Goal: Information Seeking & Learning: Learn about a topic

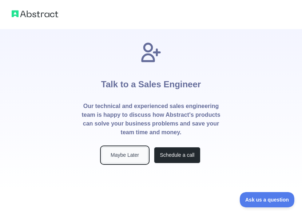
click at [122, 160] on button "Maybe Later" at bounding box center [125, 155] width 47 height 16
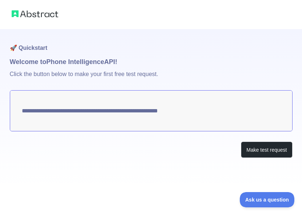
click at [220, 111] on textarea "**********" at bounding box center [151, 110] width 283 height 41
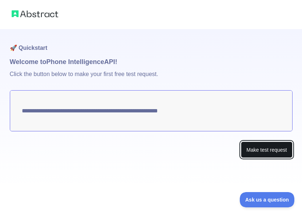
click at [251, 148] on button "Make test request" at bounding box center [266, 150] width 51 height 16
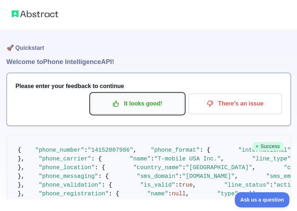
click at [162, 105] on p "It looks good!" at bounding box center [137, 104] width 82 height 12
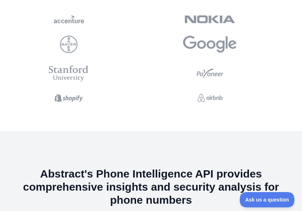
scroll to position [1749, 0]
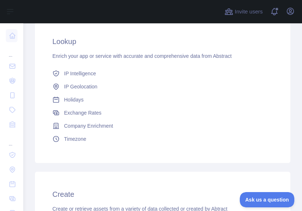
scroll to position [41, 0]
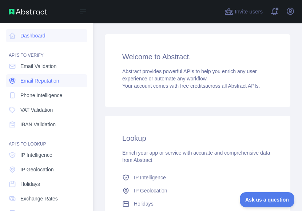
click at [47, 81] on span "Email Reputation" at bounding box center [39, 80] width 39 height 7
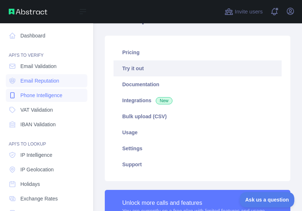
click at [44, 96] on span "Phone Intelligence" at bounding box center [41, 95] width 42 height 7
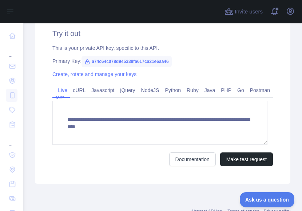
scroll to position [263, 0]
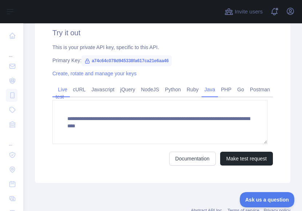
click at [204, 89] on link "Java" at bounding box center [210, 90] width 17 height 12
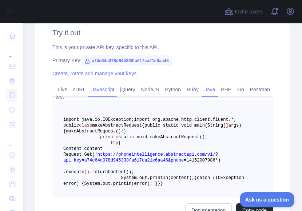
click at [100, 88] on link "Javascript" at bounding box center [102, 90] width 29 height 12
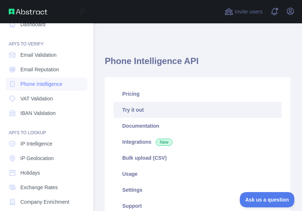
scroll to position [0, 0]
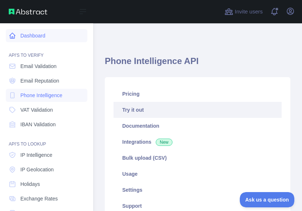
click at [39, 36] on link "Dashboard" at bounding box center [46, 35] width 81 height 13
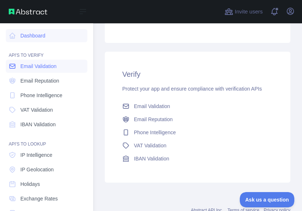
click at [59, 69] on link "Email Validation" at bounding box center [46, 66] width 81 height 13
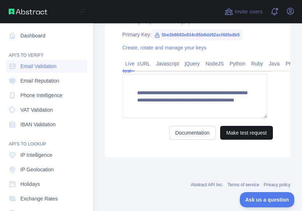
scroll to position [288, 0]
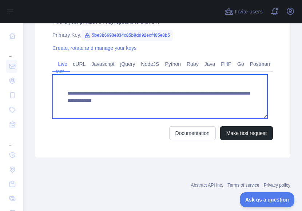
click at [192, 97] on textarea "**********" at bounding box center [159, 97] width 215 height 44
click at [132, 114] on textarea "**********" at bounding box center [159, 97] width 215 height 44
type textarea "**********"
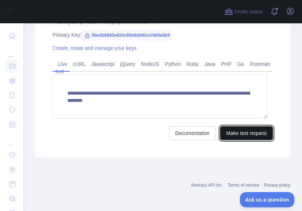
click at [221, 131] on button "Make test request" at bounding box center [246, 133] width 53 height 14
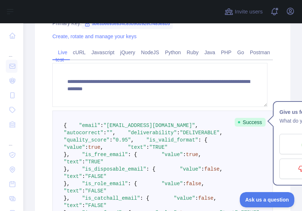
scroll to position [280, 0]
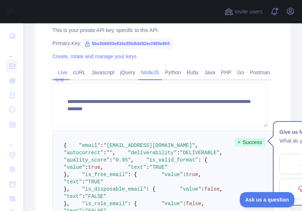
click at [145, 73] on link "NodeJS" at bounding box center [150, 73] width 24 height 12
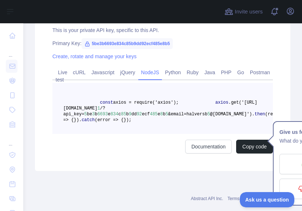
click at [207, 114] on span "5" at bounding box center [208, 114] width 3 height 5
click at [226, 116] on span "@mail.gtc.edu')" at bounding box center [231, 114] width 42 height 5
click at [103, 71] on link "Javascript" at bounding box center [102, 73] width 29 height 12
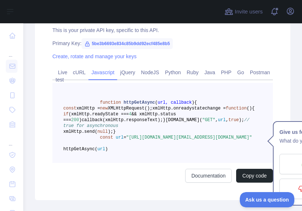
click at [187, 153] on pre "function httpGetAsync ( url, callback ) { const xmlHttp = new XMLHttpRequest();…" at bounding box center [162, 123] width 220 height 80
click at [191, 128] on span "// true for asynchronous" at bounding box center [157, 123] width 189 height 11
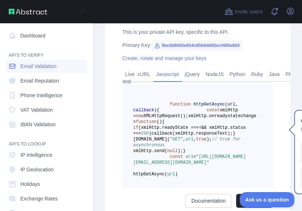
scroll to position [317, 0]
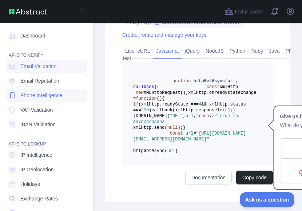
click at [55, 96] on span "Phone Intelligence" at bounding box center [41, 95] width 42 height 7
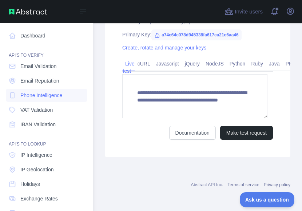
scroll to position [288, 0]
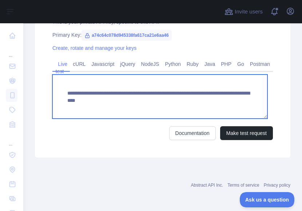
click at [190, 102] on textarea "**********" at bounding box center [159, 97] width 215 height 44
type textarea "**********"
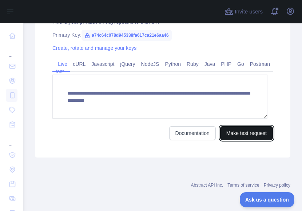
click at [237, 128] on button "Make test request" at bounding box center [246, 133] width 53 height 14
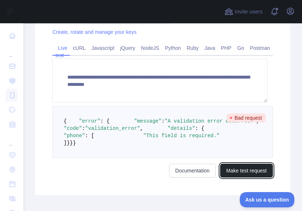
scroll to position [301, 0]
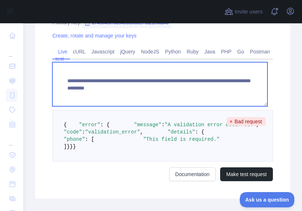
click at [120, 88] on textarea "**********" at bounding box center [159, 84] width 215 height 44
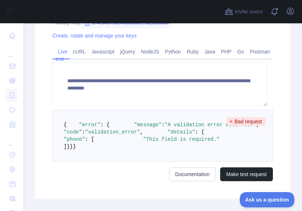
click at [116, 43] on div "**********" at bounding box center [162, 85] width 255 height 226
drag, startPoint x: 116, startPoint y: 43, endPoint x: 115, endPoint y: 50, distance: 7.4
click at [117, 50] on link "jQuery" at bounding box center [127, 52] width 21 height 12
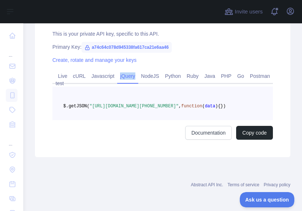
scroll to position [287, 0]
click at [58, 70] on link "Live test" at bounding box center [61, 79] width 12 height 19
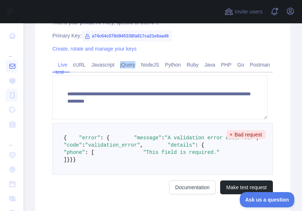
scroll to position [311, 0]
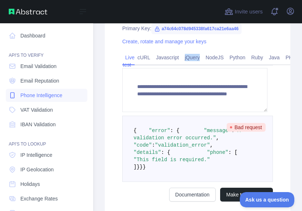
click at [36, 96] on span "Phone Intelligence" at bounding box center [41, 95] width 42 height 7
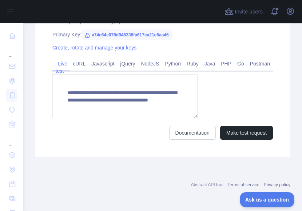
scroll to position [287, 0]
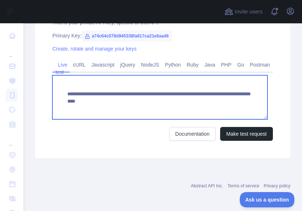
click at [226, 102] on textarea "**********" at bounding box center [159, 97] width 215 height 44
type textarea "**********"
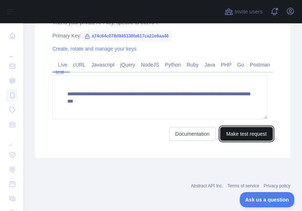
click at [241, 130] on button "Make test request" at bounding box center [246, 134] width 53 height 14
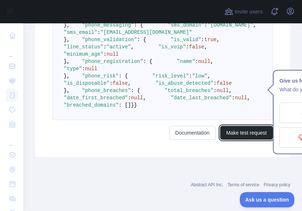
scroll to position [501, 0]
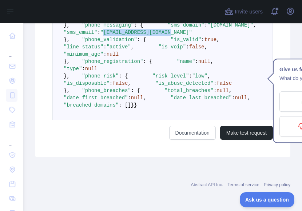
drag, startPoint x: 124, startPoint y: 84, endPoint x: 186, endPoint y: 87, distance: 61.2
click at [186, 87] on pre "{ "phone_number" : "2624988376" , "phone_format" : { "international" : "+1 262-…" at bounding box center [162, 32] width 220 height 175
drag, startPoint x: 186, startPoint y: 87, endPoint x: 178, endPoint y: 85, distance: 7.6
copy span "2624988376@txt.att.net"
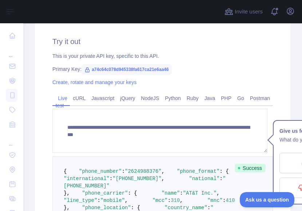
scroll to position [248, 0]
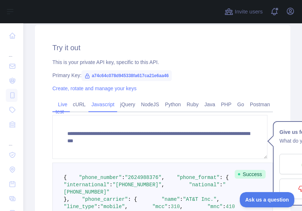
click at [102, 104] on link "Javascript" at bounding box center [102, 105] width 29 height 12
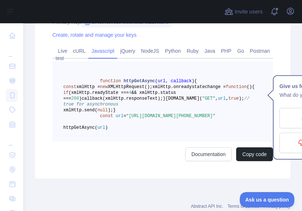
scroll to position [305, 0]
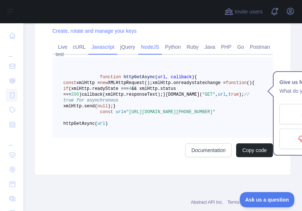
click at [148, 47] on link "NodeJS" at bounding box center [150, 47] width 24 height 12
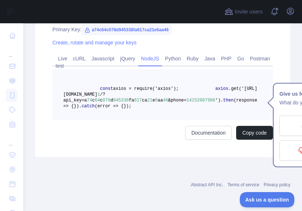
click at [201, 98] on span "14152007986" at bounding box center [201, 100] width 29 height 5
click at [215, 98] on span "')" at bounding box center [217, 100] width 5 height 5
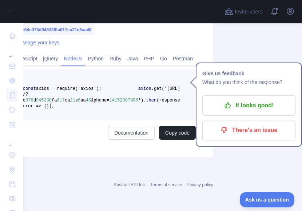
scroll to position [305, 80]
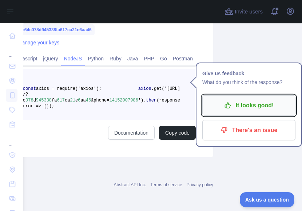
click at [266, 99] on p "It looks good!" at bounding box center [249, 105] width 82 height 12
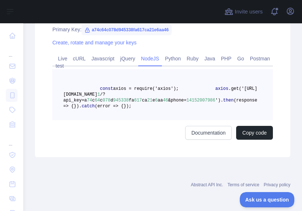
scroll to position [305, 0]
click at [190, 94] on pre "const axios = require('axios'); axios .get('https://phoneintelligence.abstracta…" at bounding box center [162, 94] width 220 height 51
click at [190, 98] on span "14152007986" at bounding box center [201, 100] width 29 height 5
click at [209, 86] on pre "const axios = require('axios'); axios .get('https://phoneintelligence.abstracta…" at bounding box center [162, 94] width 220 height 51
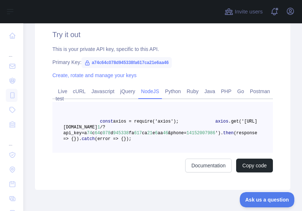
scroll to position [264, 0]
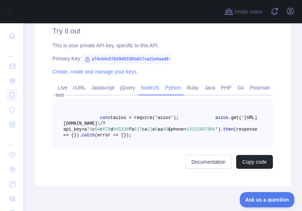
click at [167, 87] on link "Python" at bounding box center [173, 88] width 22 height 12
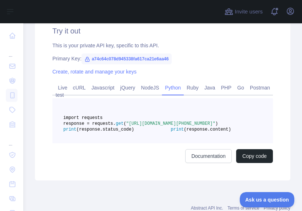
click at [179, 126] on span ""https://phoneintelligence.abstractapi.com/v1/?api_key=a74c64c078d945338fa617ca…" at bounding box center [170, 123] width 89 height 5
click at [197, 143] on pre "import requests response = requests. get ( "https://phoneintelligence.abstracta…" at bounding box center [162, 120] width 220 height 45
click at [195, 143] on pre "import requests response = requests. get ( "https://phoneintelligence.abstracta…" at bounding box center [162, 120] width 220 height 45
click at [202, 163] on link "Documentation" at bounding box center [208, 156] width 47 height 14
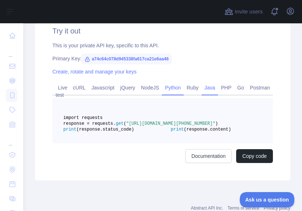
click at [202, 85] on link "Java" at bounding box center [210, 88] width 17 height 12
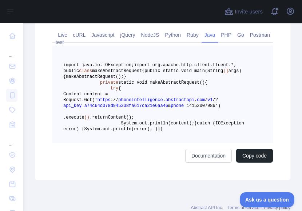
scroll to position [316, 0]
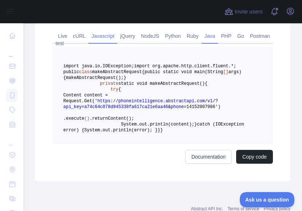
click at [98, 35] on link "Javascript" at bounding box center [102, 36] width 29 height 12
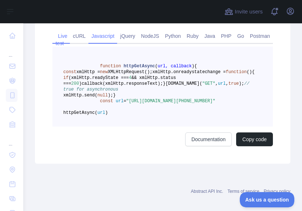
click at [65, 36] on link "Live test" at bounding box center [61, 39] width 12 height 19
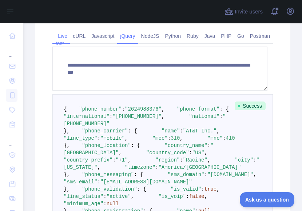
click at [126, 37] on link "jQuery" at bounding box center [127, 36] width 21 height 12
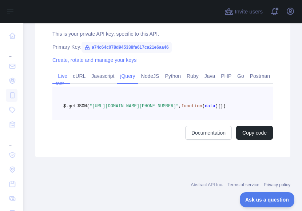
click at [60, 70] on link "Live test" at bounding box center [61, 79] width 12 height 19
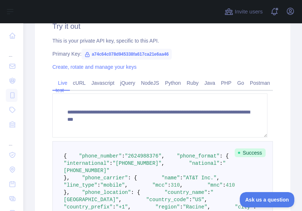
scroll to position [267, 0]
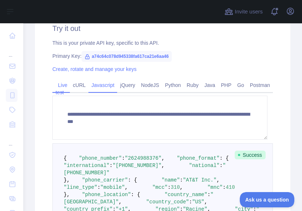
click at [95, 86] on link "Javascript" at bounding box center [102, 85] width 29 height 12
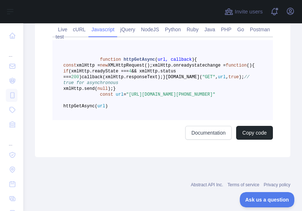
scroll to position [351, 0]
click at [250, 131] on button "Copy code" at bounding box center [254, 133] width 37 height 14
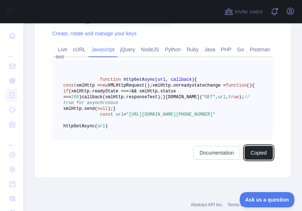
scroll to position [295, 0]
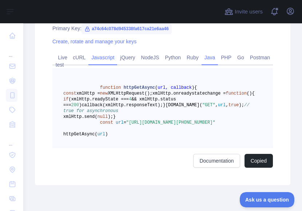
click at [204, 62] on link "Java" at bounding box center [210, 58] width 17 height 12
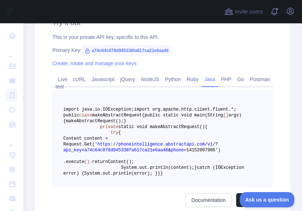
scroll to position [274, 0]
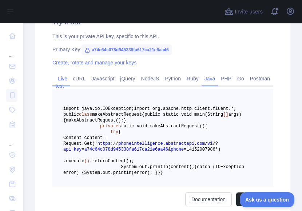
click at [64, 80] on link "Live test" at bounding box center [61, 82] width 12 height 19
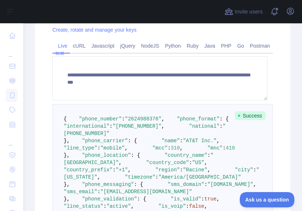
scroll to position [298, 0]
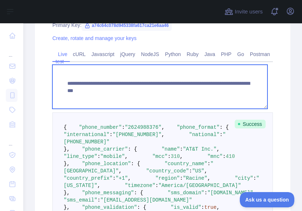
click at [223, 91] on textarea "**********" at bounding box center [159, 87] width 215 height 44
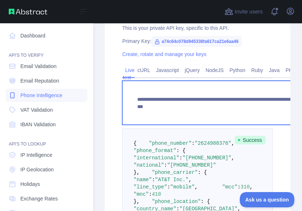
scroll to position [321, 0]
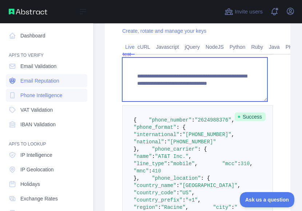
type textarea "**********"
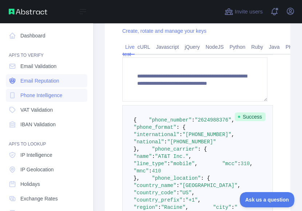
click at [51, 79] on span "Email Reputation" at bounding box center [39, 80] width 39 height 7
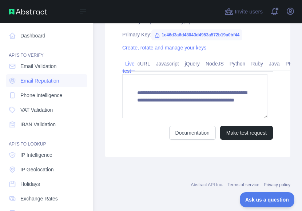
scroll to position [288, 0]
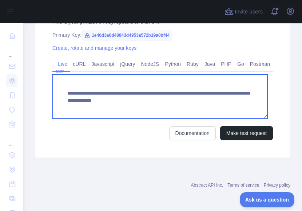
click at [181, 114] on textarea "**********" at bounding box center [159, 97] width 215 height 44
type textarea "**********"
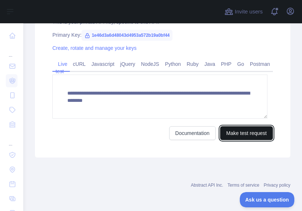
click at [224, 127] on button "Make test request" at bounding box center [246, 133] width 53 height 14
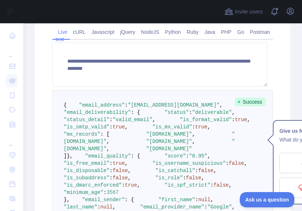
scroll to position [319, 0]
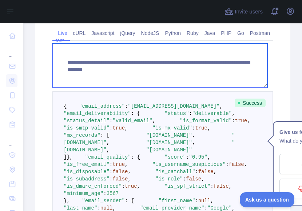
click at [236, 70] on textarea "**********" at bounding box center [159, 66] width 215 height 44
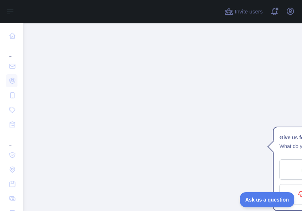
scroll to position [1031, 0]
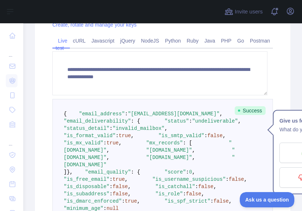
scroll to position [297, 0]
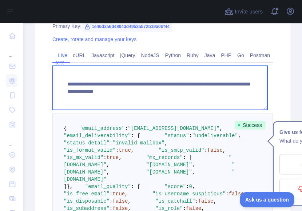
click at [66, 93] on textarea "**********" at bounding box center [159, 88] width 215 height 44
type textarea "**********"
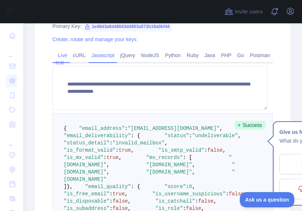
click at [99, 59] on link "Javascript" at bounding box center [102, 55] width 29 height 12
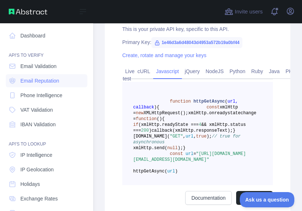
scroll to position [320, 0]
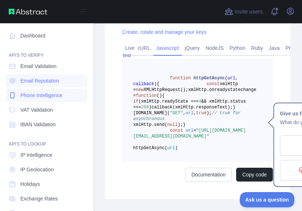
click at [68, 98] on link "Phone Intelligence" at bounding box center [46, 95] width 81 height 13
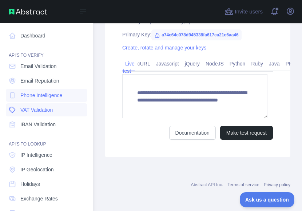
click at [59, 112] on link "VAT Validation" at bounding box center [46, 109] width 81 height 13
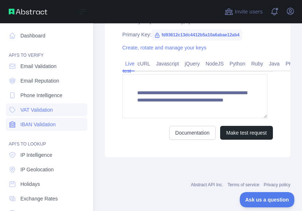
click at [60, 123] on link "IBAN Validation" at bounding box center [46, 124] width 81 height 13
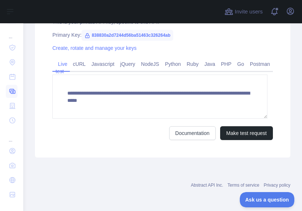
scroll to position [295, 0]
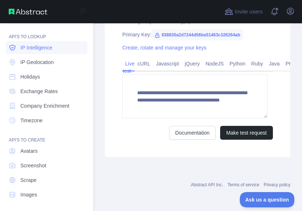
click at [72, 49] on link "IP Intelligence" at bounding box center [46, 47] width 81 height 13
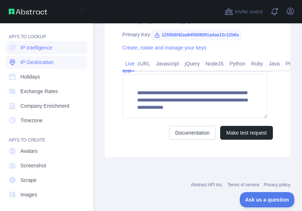
click at [67, 64] on link "IP Geolocation" at bounding box center [46, 62] width 81 height 13
click at [59, 49] on link "IP Intelligence" at bounding box center [46, 47] width 81 height 13
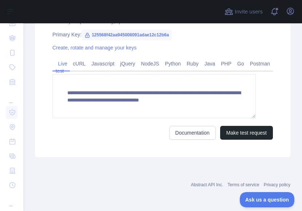
scroll to position [272, 0]
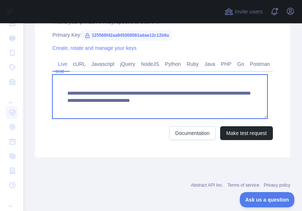
drag, startPoint x: 180, startPoint y: 109, endPoint x: 80, endPoint y: 95, distance: 100.2
click at [80, 95] on textarea "**********" at bounding box center [159, 97] width 215 height 44
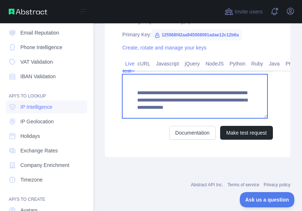
scroll to position [0, 0]
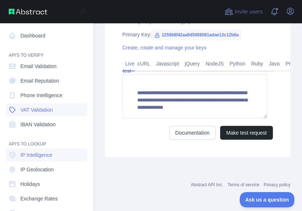
click at [55, 108] on link "VAT Validation" at bounding box center [46, 109] width 81 height 13
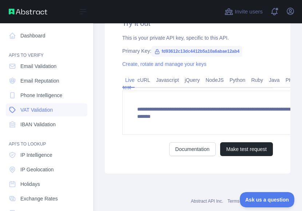
scroll to position [295, 0]
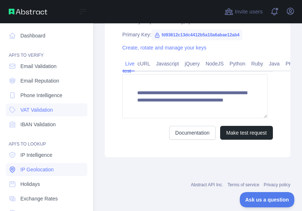
click at [37, 168] on span "IP Geolocation" at bounding box center [36, 169] width 33 height 7
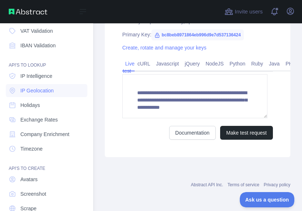
scroll to position [80, 0]
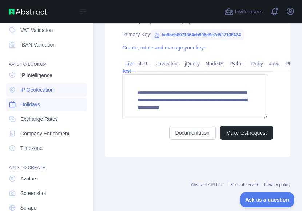
click at [67, 107] on link "Holidays" at bounding box center [46, 104] width 81 height 13
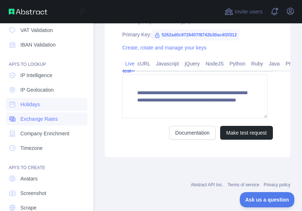
click at [65, 117] on link "Exchange Rates" at bounding box center [46, 118] width 81 height 13
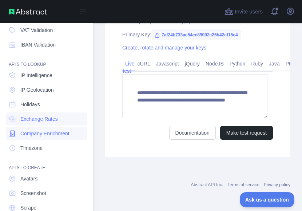
click at [63, 131] on span "Company Enrichment" at bounding box center [44, 133] width 49 height 7
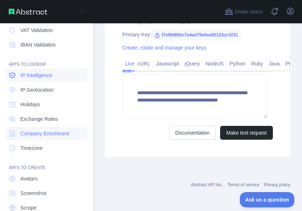
click at [55, 77] on link "IP Intelligence" at bounding box center [46, 75] width 81 height 13
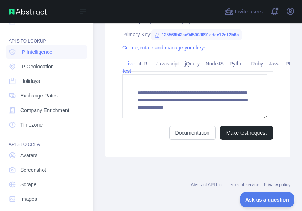
scroll to position [109, 0]
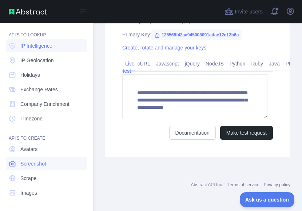
click at [63, 160] on link "Screenshot" at bounding box center [46, 163] width 81 height 13
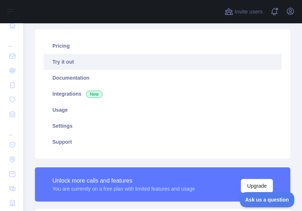
scroll to position [14, 0]
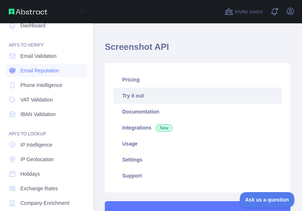
click at [28, 68] on span "Email Reputation" at bounding box center [39, 70] width 39 height 7
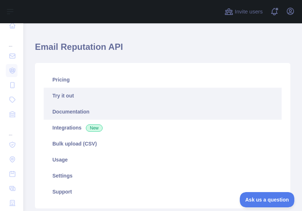
click at [82, 117] on link "Documentation" at bounding box center [163, 112] width 238 height 16
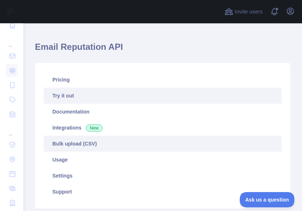
click at [95, 146] on link "Bulk upload (CSV)" at bounding box center [163, 144] width 238 height 16
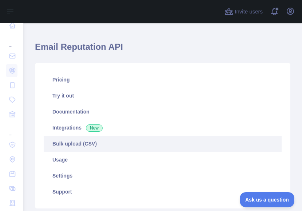
click at [86, 147] on link "Bulk upload (CSV)" at bounding box center [163, 144] width 238 height 16
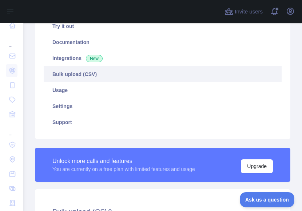
scroll to position [80, 0]
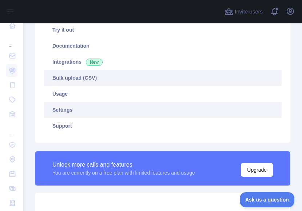
click at [65, 110] on link "Settings" at bounding box center [163, 110] width 238 height 16
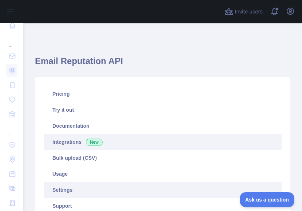
click at [88, 144] on span "New" at bounding box center [94, 142] width 17 height 7
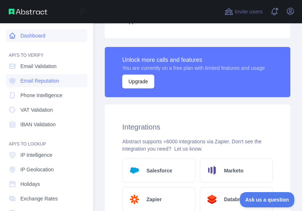
click at [52, 37] on link "Dashboard" at bounding box center [46, 35] width 81 height 13
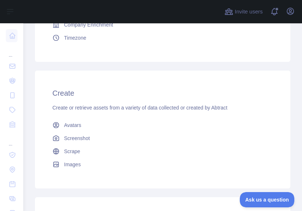
scroll to position [238, 0]
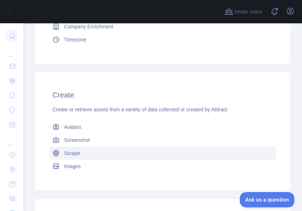
click at [64, 155] on span "Scrape" at bounding box center [72, 153] width 16 height 7
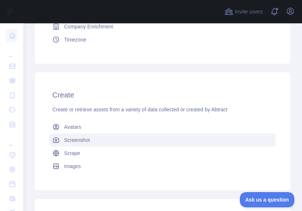
click at [82, 140] on span "Screenshot" at bounding box center [77, 139] width 26 height 7
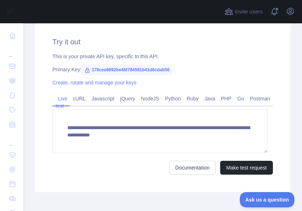
scroll to position [238, 0]
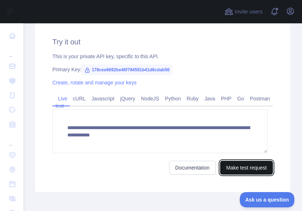
click at [228, 163] on button "Make test request" at bounding box center [246, 168] width 53 height 14
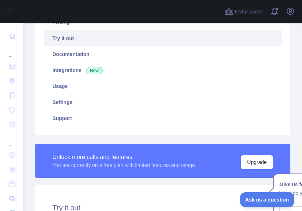
scroll to position [71, 0]
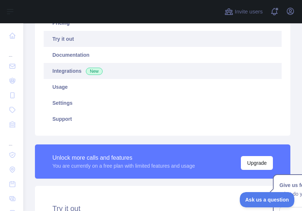
click at [90, 69] on span "New" at bounding box center [94, 71] width 17 height 7
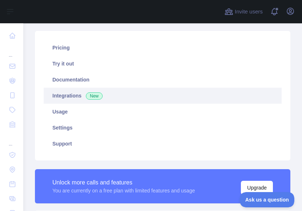
scroll to position [40, 0]
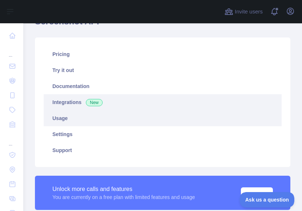
click at [118, 123] on link "Usage" at bounding box center [163, 118] width 238 height 16
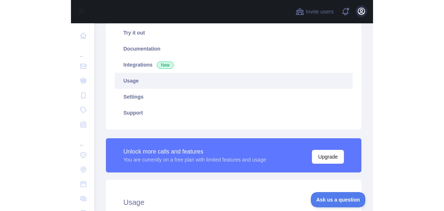
scroll to position [188, 415]
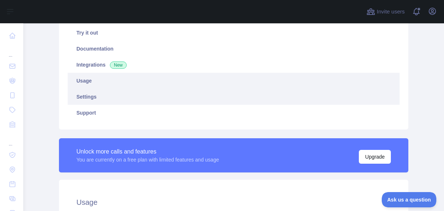
click at [302, 96] on link "Settings" at bounding box center [234, 97] width 332 height 16
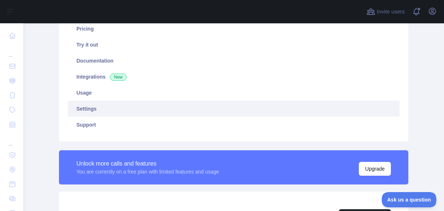
scroll to position [61, 0]
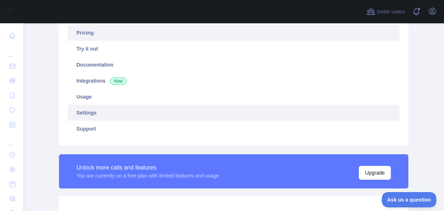
click at [302, 37] on link "Pricing" at bounding box center [234, 33] width 332 height 16
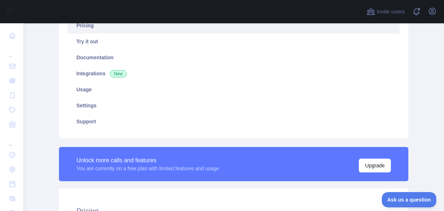
scroll to position [59, 0]
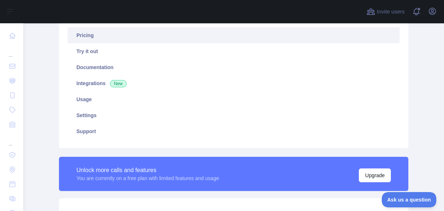
click at [302, 67] on main "Screenshot API Pricing Try it out Documentation Integrations New Usage Settings…" at bounding box center [233, 117] width 421 height 188
click at [302, 179] on button "Upgrade" at bounding box center [375, 175] width 32 height 14
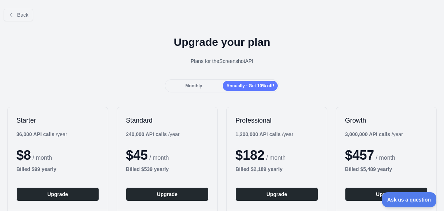
click at [2, 17] on div "Back" at bounding box center [222, 15] width 444 height 24
click at [9, 16] on icon at bounding box center [11, 15] width 6 height 6
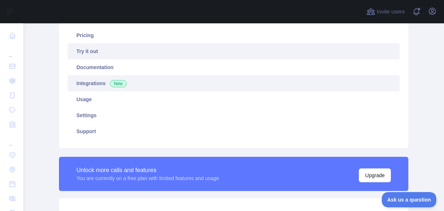
click at [101, 86] on link "Integrations New" at bounding box center [234, 83] width 332 height 16
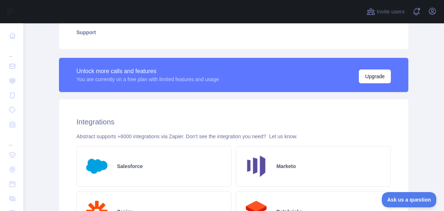
scroll to position [144, 0]
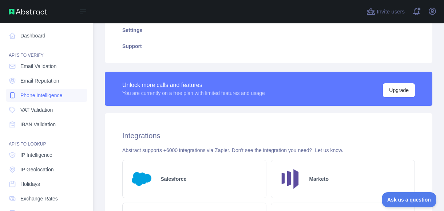
click at [33, 92] on span "Phone Intelligence" at bounding box center [41, 95] width 42 height 7
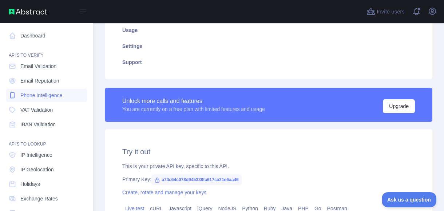
scroll to position [160, 0]
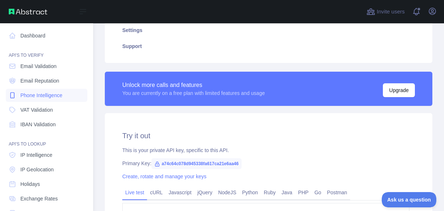
click at [33, 92] on span "Phone Intelligence" at bounding box center [41, 95] width 42 height 7
click at [33, 95] on span "Phone Intelligence" at bounding box center [41, 95] width 42 height 7
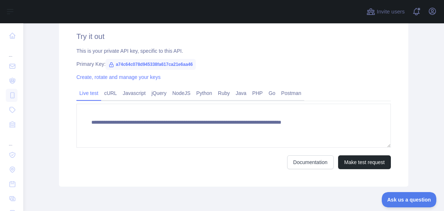
scroll to position [259, 0]
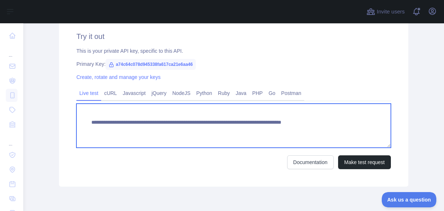
click at [302, 126] on textarea "**********" at bounding box center [233, 126] width 314 height 44
type textarea "**********"
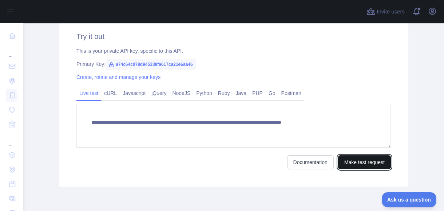
click at [302, 162] on button "Make test request" at bounding box center [364, 162] width 53 height 14
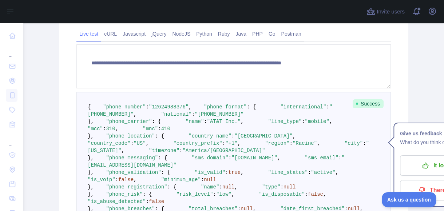
scroll to position [326, 0]
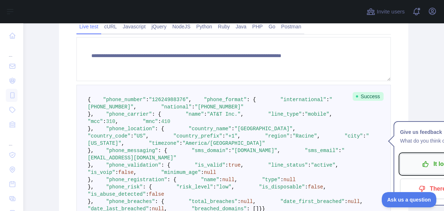
click at [302, 168] on p "It looks good!" at bounding box center [446, 164] width 82 height 12
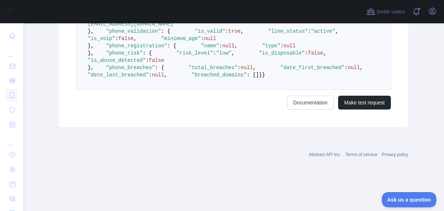
scroll to position [647, 0]
click at [292, 110] on link "Documentation" at bounding box center [310, 103] width 47 height 14
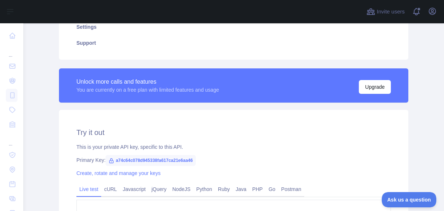
scroll to position [191, 0]
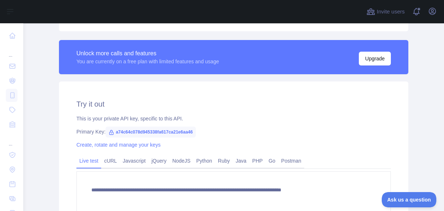
drag, startPoint x: 143, startPoint y: 131, endPoint x: 180, endPoint y: 139, distance: 38.6
drag, startPoint x: 111, startPoint y: 132, endPoint x: 188, endPoint y: 136, distance: 76.5
click at [188, 136] on span "a74c64c078d945338fa617ca21e6aa46" at bounding box center [151, 132] width 90 height 11
drag, startPoint x: 188, startPoint y: 136, endPoint x: 178, endPoint y: 131, distance: 11.4
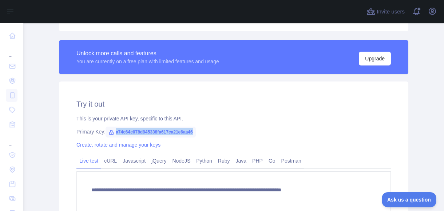
copy span "a74c64c078d945338fa617ca21e6aa46"
click at [134, 164] on link "Javascript" at bounding box center [134, 161] width 29 height 12
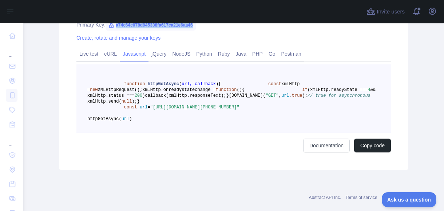
scroll to position [295, 0]
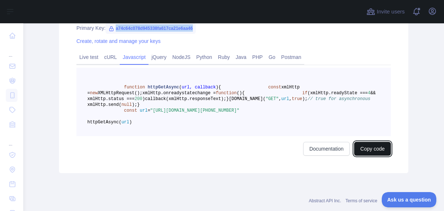
click at [302, 156] on button "Copy code" at bounding box center [372, 149] width 37 height 14
click at [179, 59] on link "NodeJS" at bounding box center [181, 57] width 24 height 12
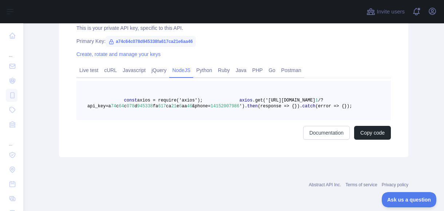
click at [218, 104] on span "14152007986" at bounding box center [225, 106] width 29 height 5
click at [302, 140] on button "Copy code" at bounding box center [372, 133] width 37 height 14
click at [130, 64] on link "Javascript" at bounding box center [134, 70] width 29 height 12
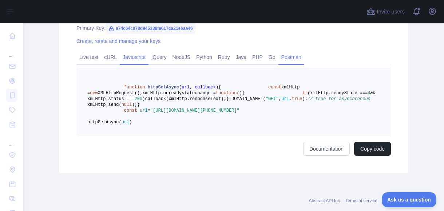
click at [290, 55] on link "Postman" at bounding box center [291, 57] width 26 height 12
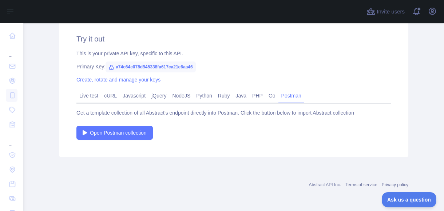
scroll to position [256, 0]
click at [266, 97] on link "Go" at bounding box center [272, 96] width 13 height 12
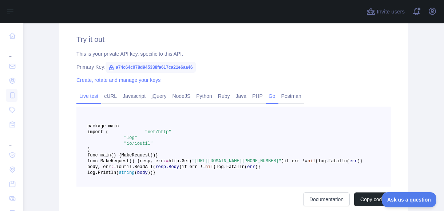
click at [89, 93] on link "Live test" at bounding box center [88, 96] width 25 height 12
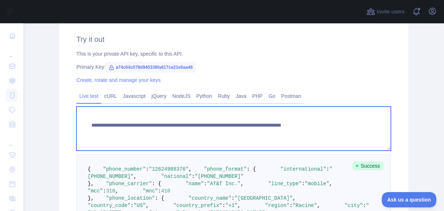
click at [171, 130] on textarea "**********" at bounding box center [233, 129] width 314 height 44
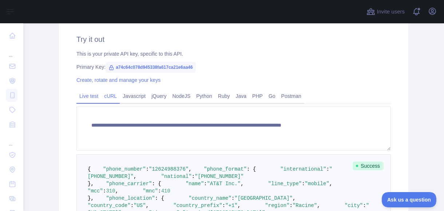
click at [102, 98] on link "cURL" at bounding box center [110, 96] width 19 height 12
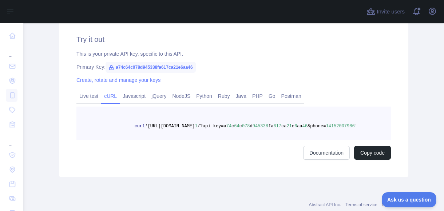
click at [292, 129] on span "e" at bounding box center [293, 126] width 3 height 5
click at [302, 129] on span "'" at bounding box center [356, 126] width 3 height 5
click at [302, 160] on button "Copy code" at bounding box center [372, 153] width 37 height 14
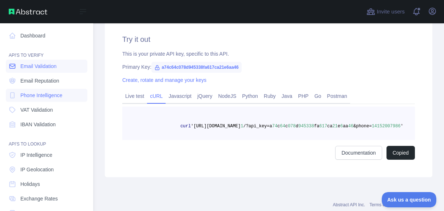
click at [30, 71] on link "Email Validation" at bounding box center [46, 66] width 81 height 13
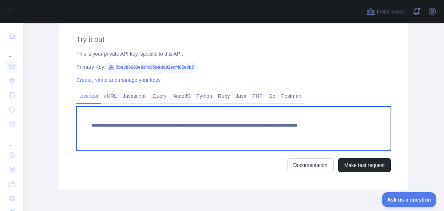
click at [302, 127] on textarea "**********" at bounding box center [233, 129] width 314 height 44
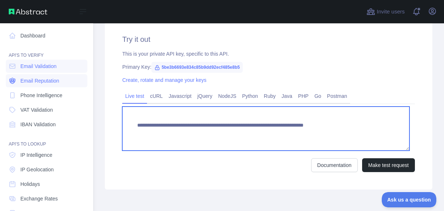
type textarea "**********"
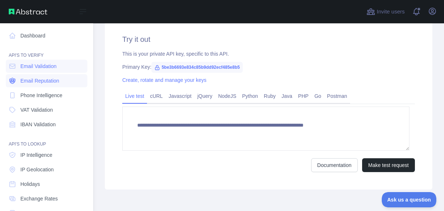
click at [24, 85] on link "Email Reputation" at bounding box center [46, 80] width 81 height 13
click at [33, 68] on span "Email Validation" at bounding box center [38, 66] width 36 height 7
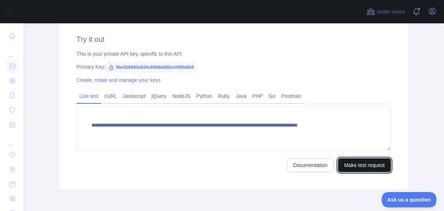
click at [302, 164] on button "Make test request" at bounding box center [364, 165] width 53 height 14
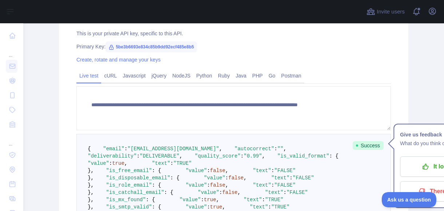
scroll to position [270, 0]
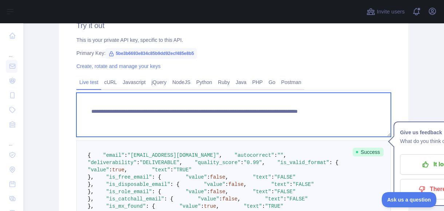
click at [302, 118] on textarea "**********" at bounding box center [233, 115] width 314 height 44
click at [302, 115] on textarea "**********" at bounding box center [233, 115] width 314 height 44
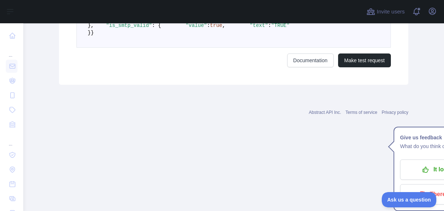
scroll to position [565, 0]
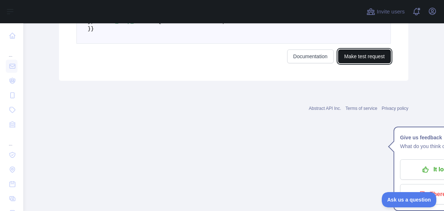
click at [302, 63] on button "Make test request" at bounding box center [364, 56] width 53 height 14
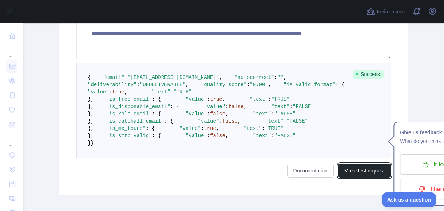
scroll to position [346, 0]
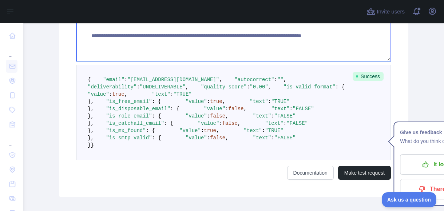
click at [277, 44] on textarea "**********" at bounding box center [233, 39] width 314 height 44
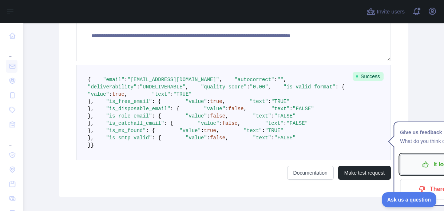
click at [302, 160] on p "It looks good!" at bounding box center [446, 164] width 82 height 12
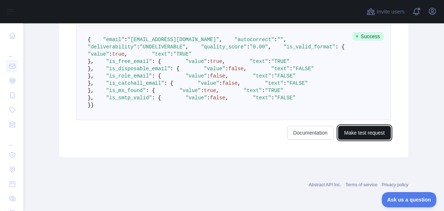
click at [302, 140] on button "Make test request" at bounding box center [364, 133] width 53 height 14
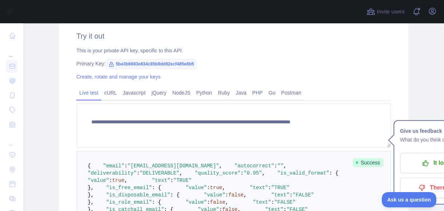
scroll to position [258, 0]
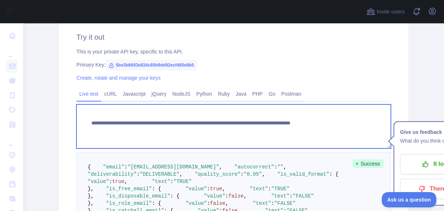
click at [302, 125] on textarea "**********" at bounding box center [233, 126] width 314 height 44
click at [302, 123] on textarea "**********" at bounding box center [233, 126] width 314 height 44
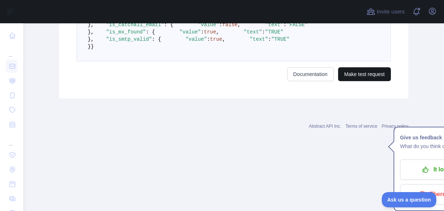
type textarea "**********"
click at [302, 81] on button "Make test request" at bounding box center [364, 74] width 53 height 14
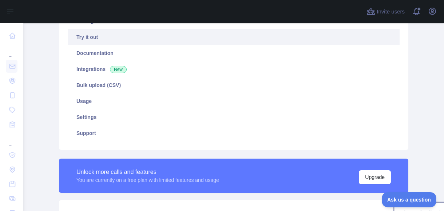
scroll to position [71, 0]
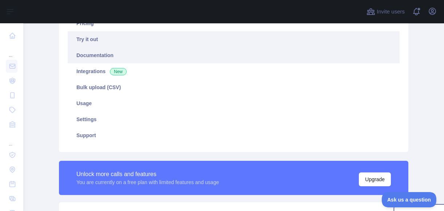
click at [302, 56] on link "Documentation" at bounding box center [234, 55] width 332 height 16
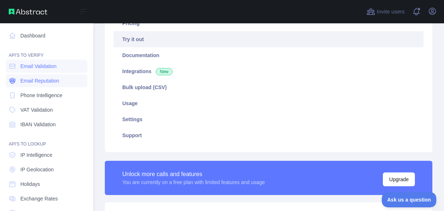
click at [39, 78] on span "Email Reputation" at bounding box center [39, 80] width 39 height 7
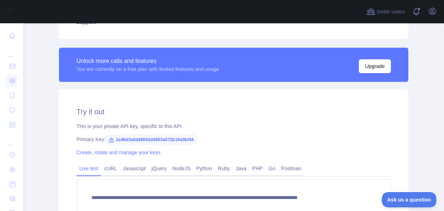
scroll to position [183, 0]
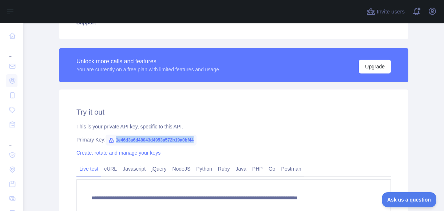
drag, startPoint x: 111, startPoint y: 139, endPoint x: 191, endPoint y: 143, distance: 80.5
click at [191, 143] on span "1e46d3a6d48043d4953a572b19a0bf44" at bounding box center [151, 140] width 91 height 11
drag, startPoint x: 191, startPoint y: 143, endPoint x: 185, endPoint y: 140, distance: 6.8
copy span "1e46d3a6d48043d4953a572b19a0bf44"
